Goal: Task Accomplishment & Management: Manage account settings

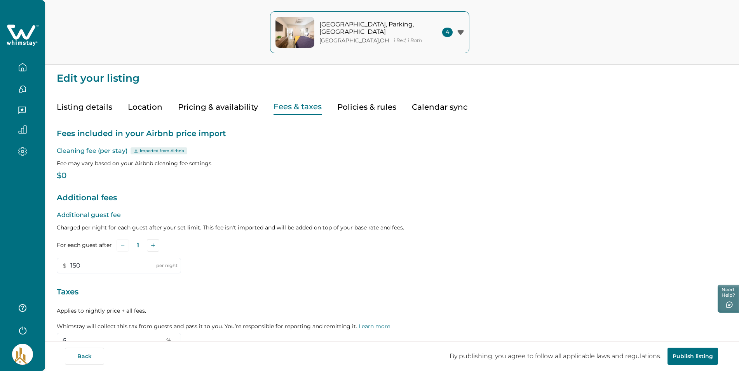
click at [20, 68] on icon "button" at bounding box center [22, 67] width 9 height 9
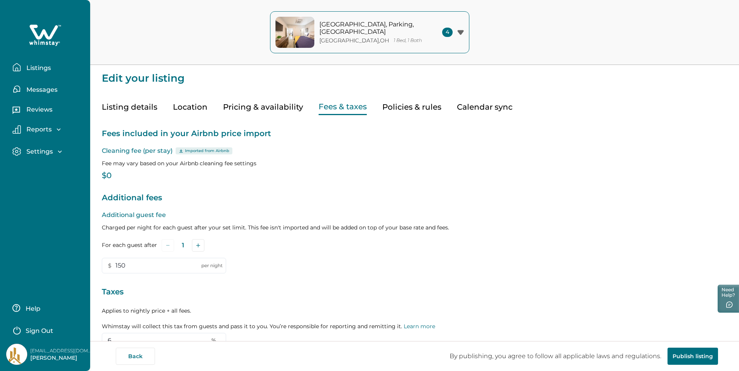
click at [44, 64] on p "Listings" at bounding box center [37, 68] width 27 height 8
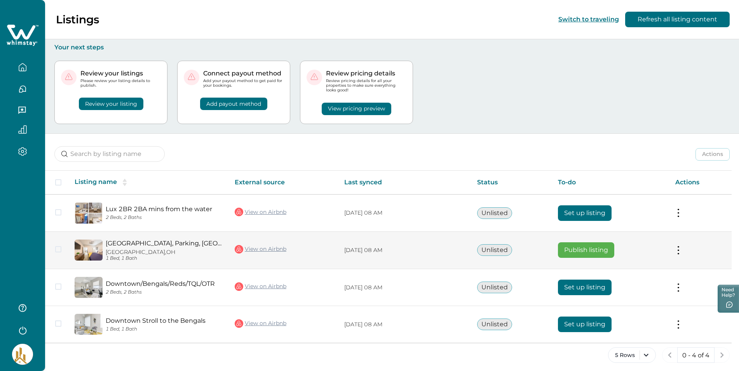
click at [102, 248] on tr "[GEOGRAPHIC_DATA], [GEOGRAPHIC_DATA] [GEOGRAPHIC_DATA], [GEOGRAPHIC_DATA] 1 Bed…" at bounding box center [388, 250] width 686 height 38
click at [57, 251] on span at bounding box center [58, 249] width 6 height 6
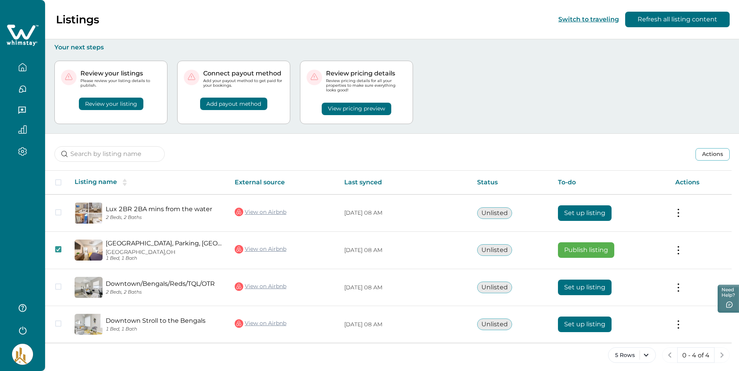
click at [367, 108] on button "View pricing preview" at bounding box center [357, 109] width 70 height 12
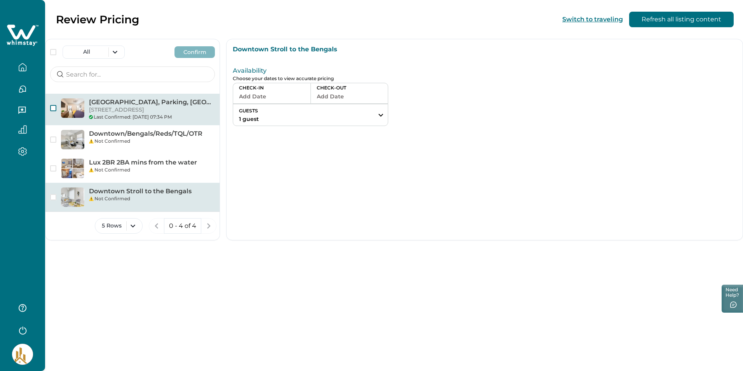
click at [52, 108] on span "button" at bounding box center [53, 108] width 6 height 6
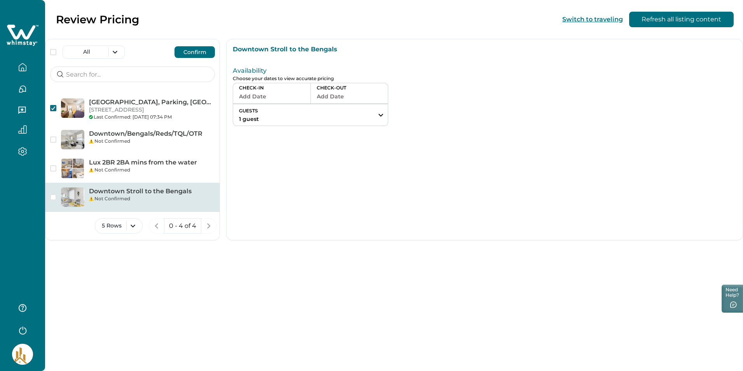
click at [199, 50] on button "Confirm" at bounding box center [194, 52] width 40 height 12
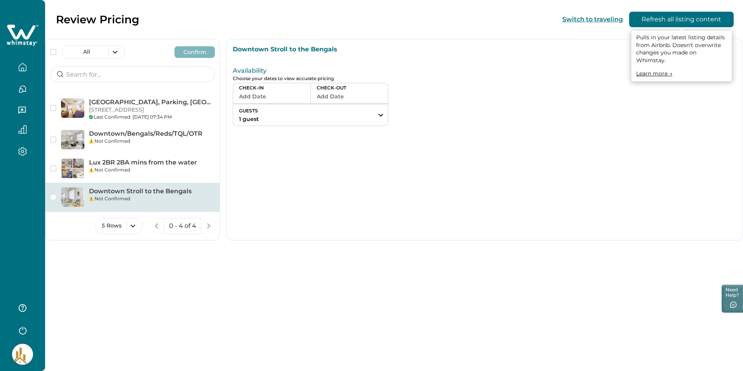
click at [699, 18] on button "Refresh all listing content" at bounding box center [681, 20] width 104 height 16
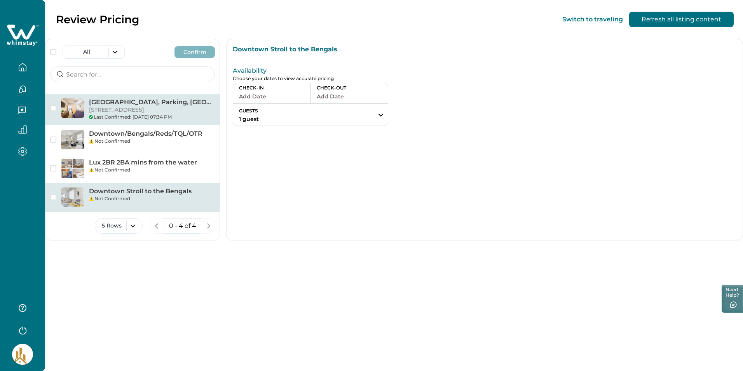
click at [116, 105] on p "[GEOGRAPHIC_DATA], Parking, [GEOGRAPHIC_DATA]" at bounding box center [152, 102] width 126 height 8
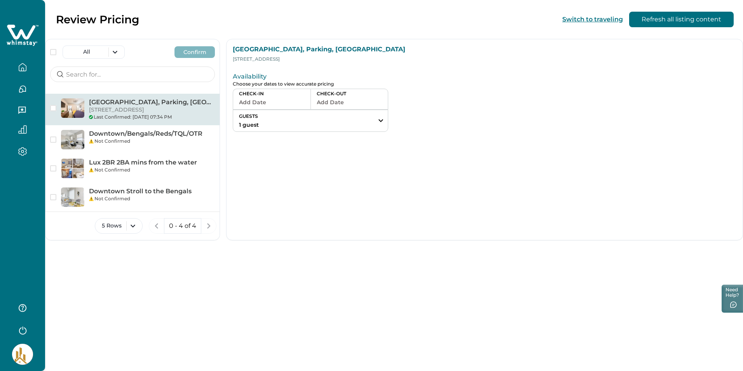
click at [21, 70] on icon "button" at bounding box center [22, 67] width 9 height 9
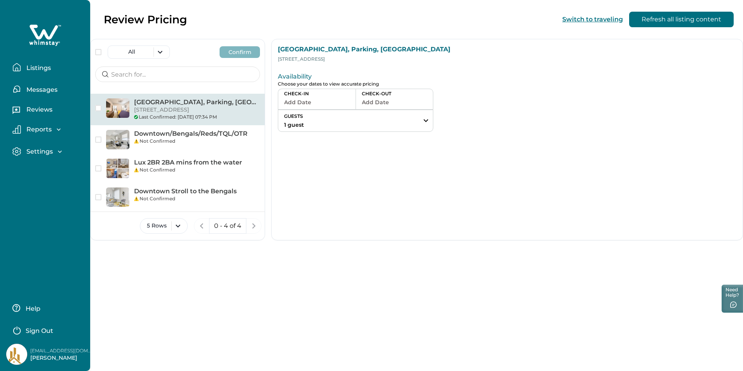
click at [38, 65] on p "Listings" at bounding box center [37, 68] width 27 height 8
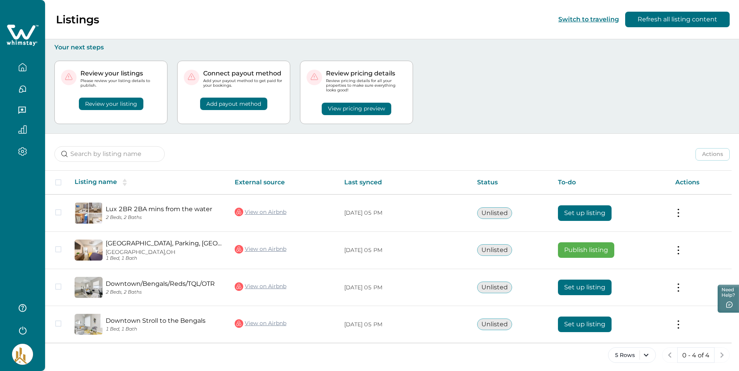
click at [390, 110] on button "View pricing preview" at bounding box center [357, 109] width 70 height 12
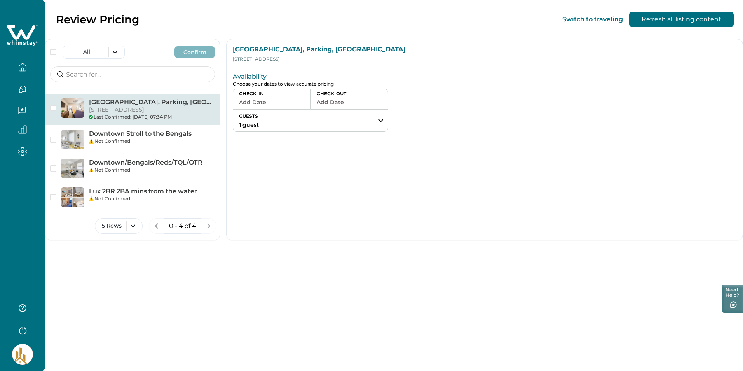
click at [23, 66] on icon "button" at bounding box center [22, 67] width 9 height 9
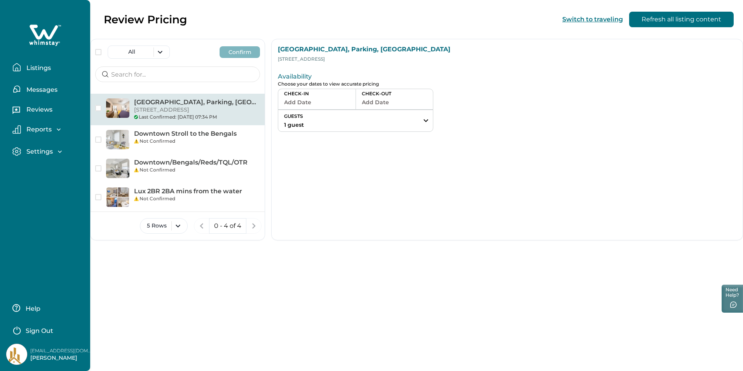
click at [157, 105] on p "[GEOGRAPHIC_DATA], Parking, [GEOGRAPHIC_DATA]" at bounding box center [197, 102] width 126 height 8
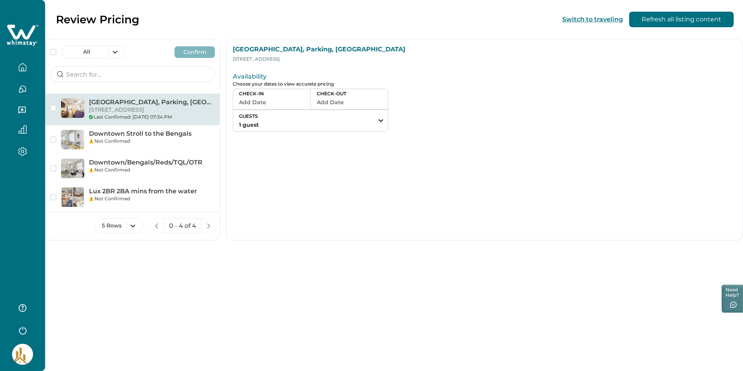
click at [151, 107] on p "[STREET_ADDRESS]" at bounding box center [152, 110] width 126 height 8
drag, startPoint x: 151, startPoint y: 107, endPoint x: 126, endPoint y: 102, distance: 25.1
click at [126, 102] on p "[GEOGRAPHIC_DATA], Parking, [GEOGRAPHIC_DATA]" at bounding box center [152, 102] width 126 height 8
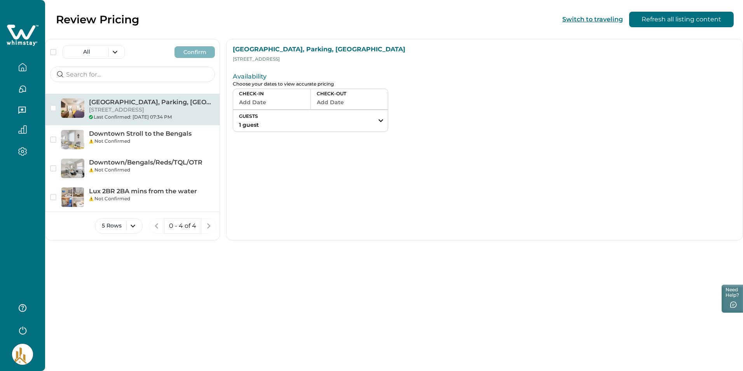
drag, startPoint x: 126, startPoint y: 102, endPoint x: 113, endPoint y: 101, distance: 13.2
click at [114, 101] on p "[GEOGRAPHIC_DATA], Parking, [GEOGRAPHIC_DATA]" at bounding box center [152, 102] width 126 height 8
click at [111, 101] on p "[GEOGRAPHIC_DATA], Parking, [GEOGRAPHIC_DATA]" at bounding box center [152, 102] width 126 height 8
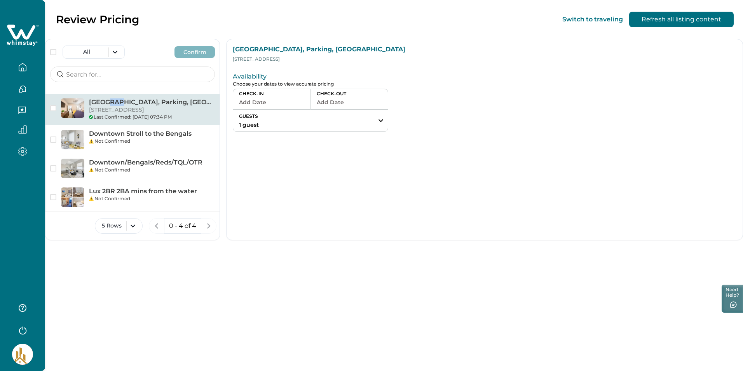
click at [110, 101] on p "[GEOGRAPHIC_DATA], Parking, [GEOGRAPHIC_DATA]" at bounding box center [152, 102] width 126 height 8
click at [110, 102] on p "[GEOGRAPHIC_DATA], Parking, [GEOGRAPHIC_DATA]" at bounding box center [152, 102] width 126 height 8
click at [25, 65] on icon "button" at bounding box center [22, 66] width 7 height 7
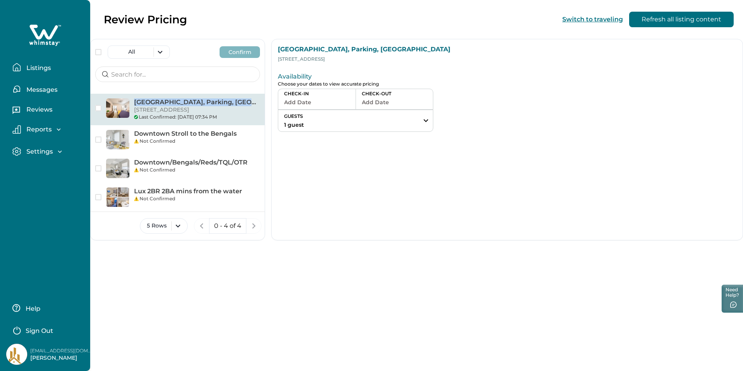
click at [33, 68] on p "Listings" at bounding box center [37, 68] width 27 height 8
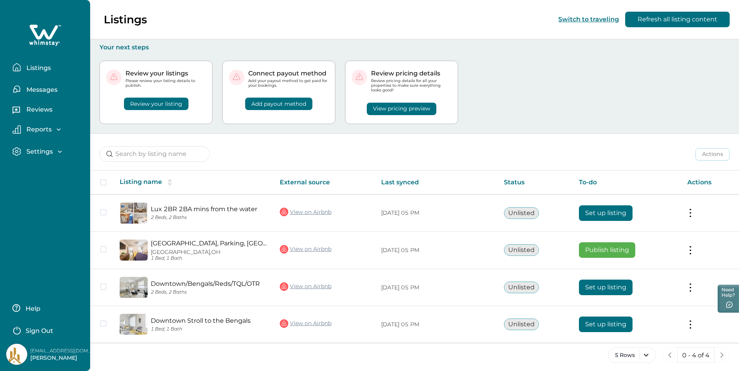
click at [156, 104] on div "Review your listing" at bounding box center [156, 99] width 100 height 22
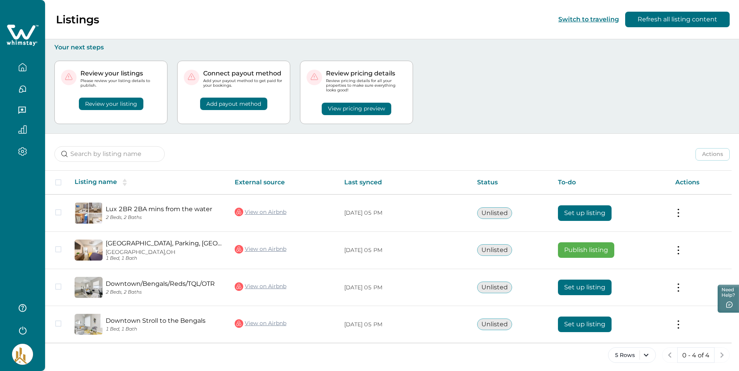
click at [107, 104] on button "Review your listing" at bounding box center [111, 103] width 64 height 12
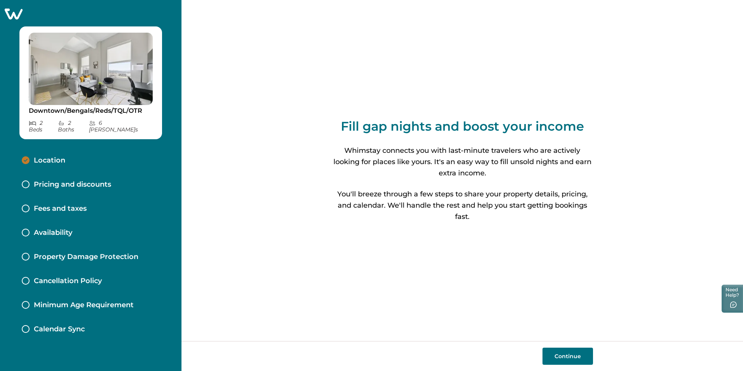
click at [47, 74] on img at bounding box center [91, 69] width 124 height 72
click at [89, 70] on img at bounding box center [91, 69] width 124 height 72
click at [64, 180] on p "Pricing and discounts" at bounding box center [72, 184] width 77 height 9
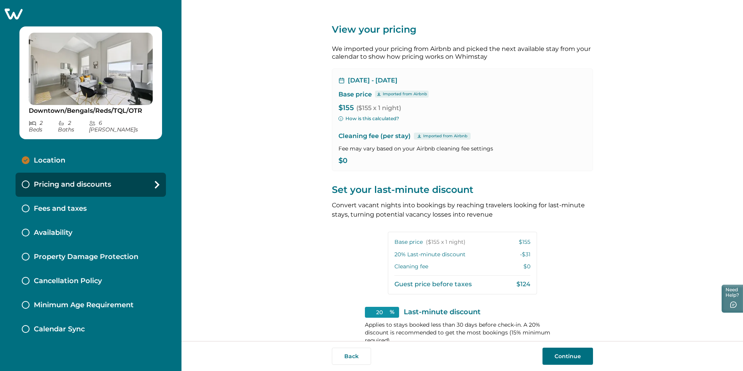
click at [9, 16] on icon at bounding box center [13, 14] width 19 height 12
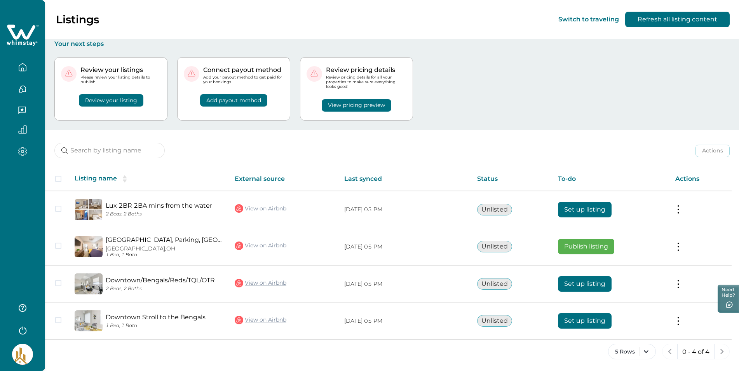
scroll to position [4, 0]
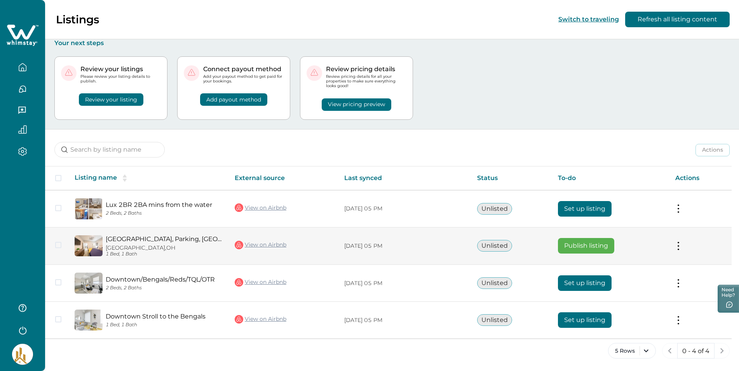
click at [55, 244] on span at bounding box center [58, 245] width 6 height 6
click at [680, 245] on button at bounding box center [678, 246] width 6 height 8
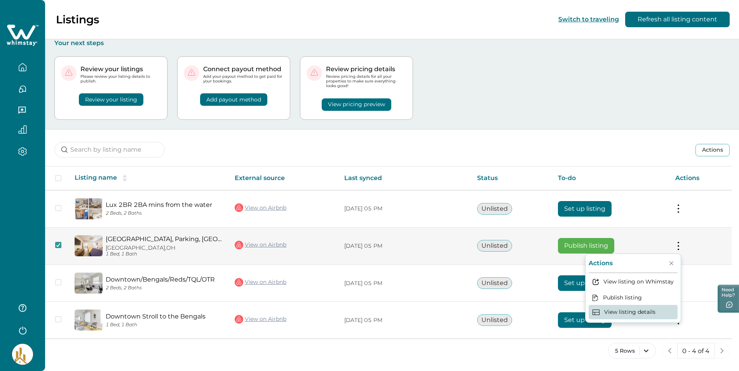
click at [636, 311] on button "View listing details" at bounding box center [632, 312] width 89 height 14
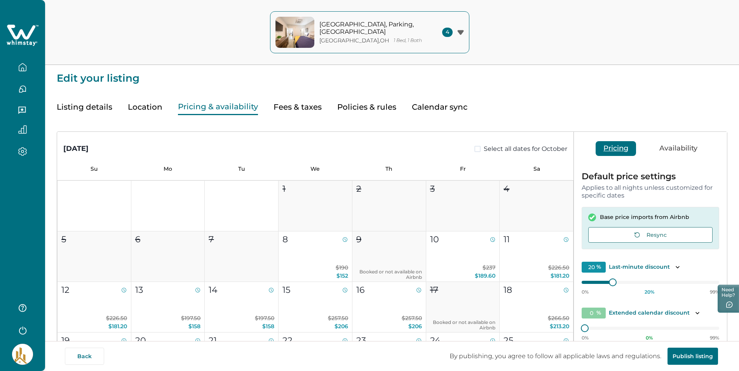
click at [218, 107] on button "Pricing & availability" at bounding box center [218, 107] width 80 height 16
click at [299, 110] on button "Fees & taxes" at bounding box center [297, 107] width 48 height 16
type input "150"
type input "6"
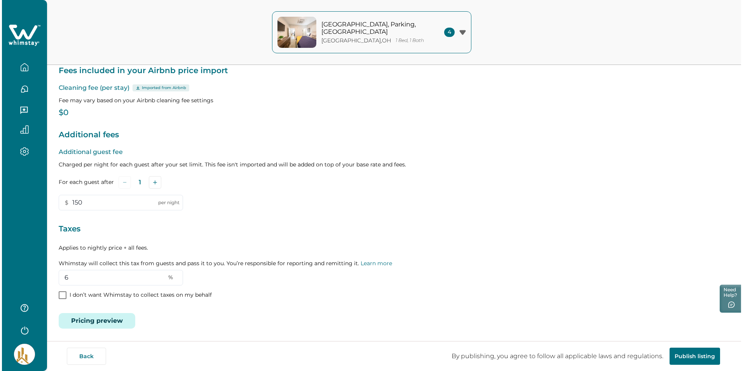
scroll to position [64, 0]
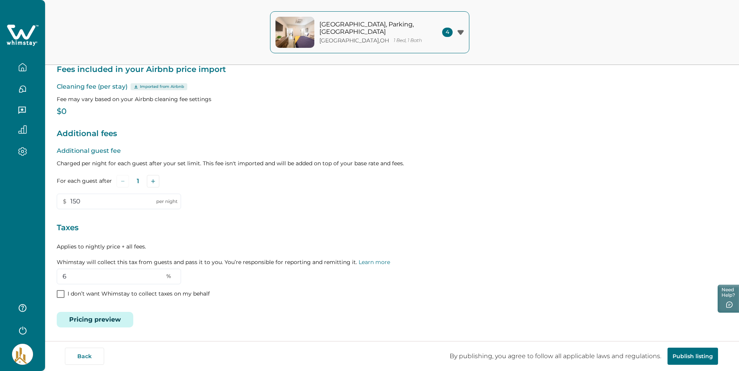
click at [101, 320] on button "Pricing preview" at bounding box center [95, 320] width 77 height 16
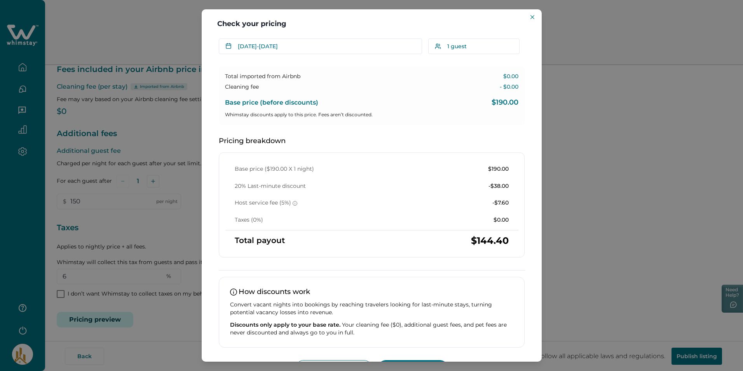
scroll to position [0, 0]
